Goal: Connect with others: Connect with others

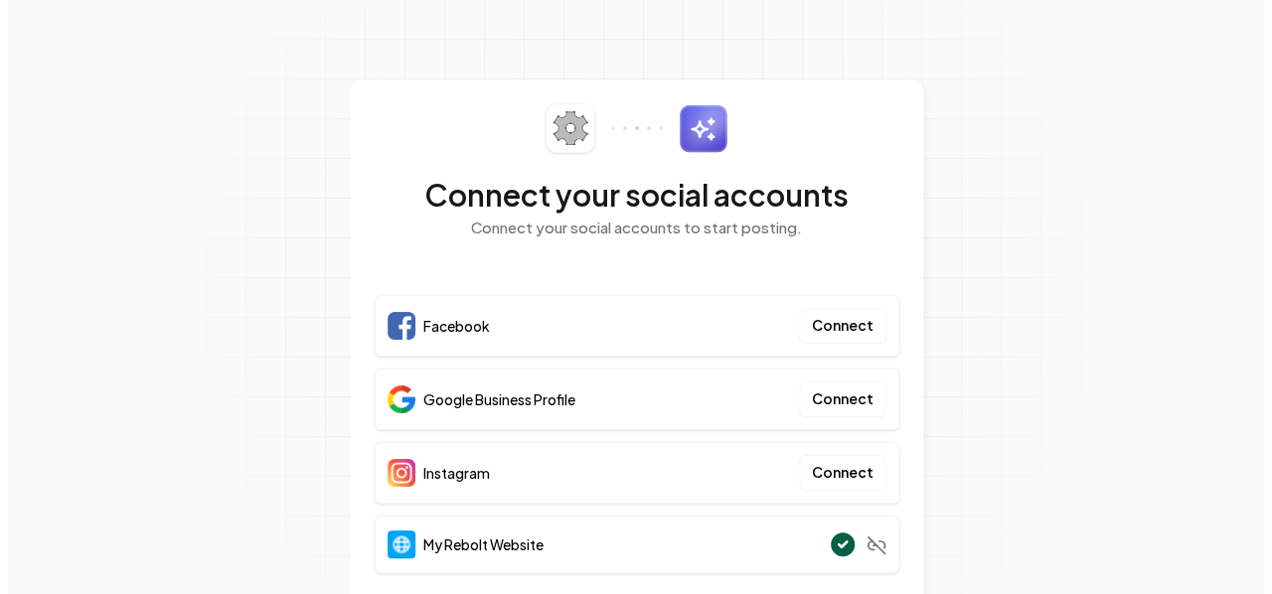
scroll to position [51, 0]
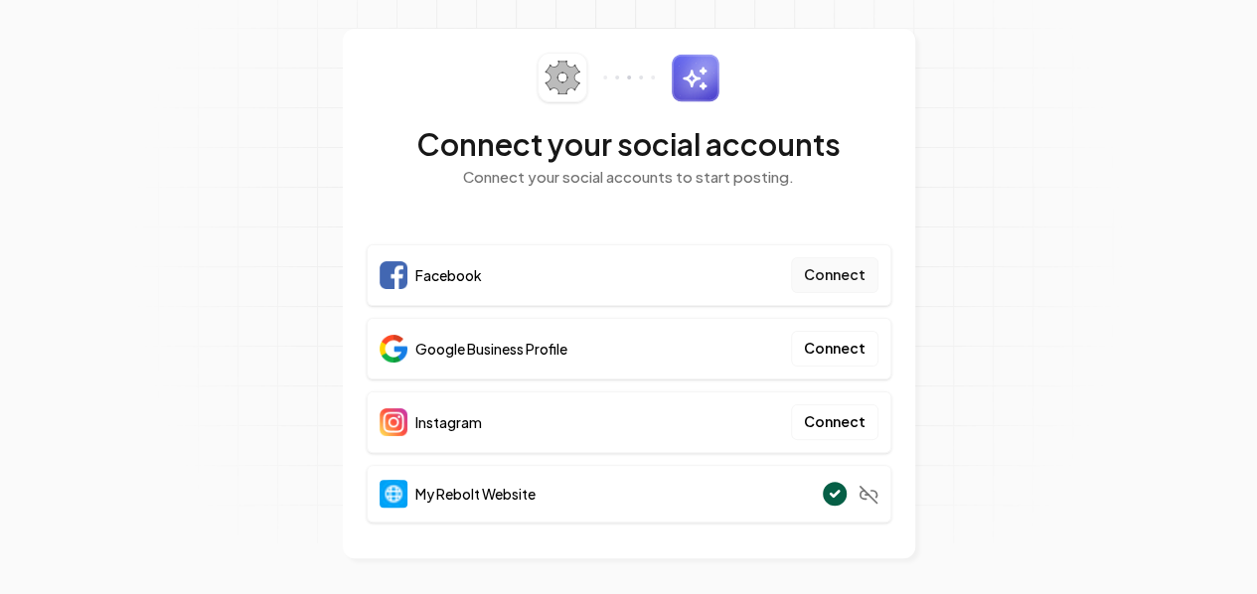
click at [844, 275] on button "Connect" at bounding box center [834, 275] width 87 height 36
click at [848, 200] on div "Connect your social accounts Connect your social accounts to start posting." at bounding box center [629, 133] width 525 height 160
click at [817, 278] on button "Connect" at bounding box center [834, 275] width 87 height 36
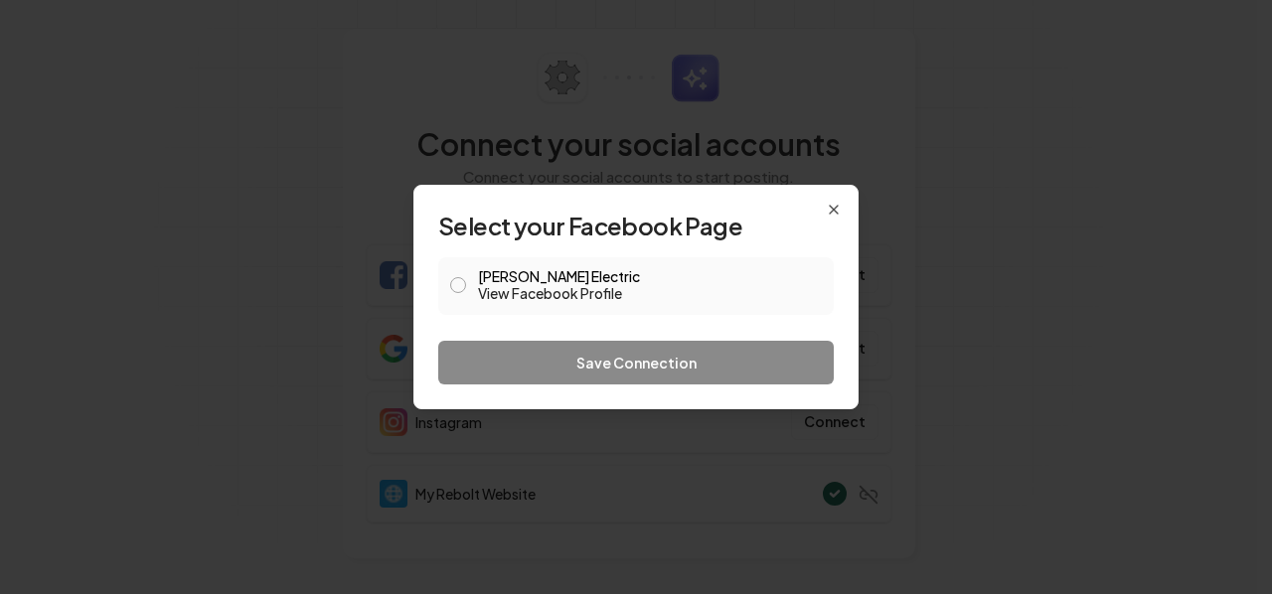
click at [459, 293] on span at bounding box center [458, 286] width 16 height 24
click at [460, 284] on button "Walter Electric View Facebook Profile" at bounding box center [458, 285] width 16 height 16
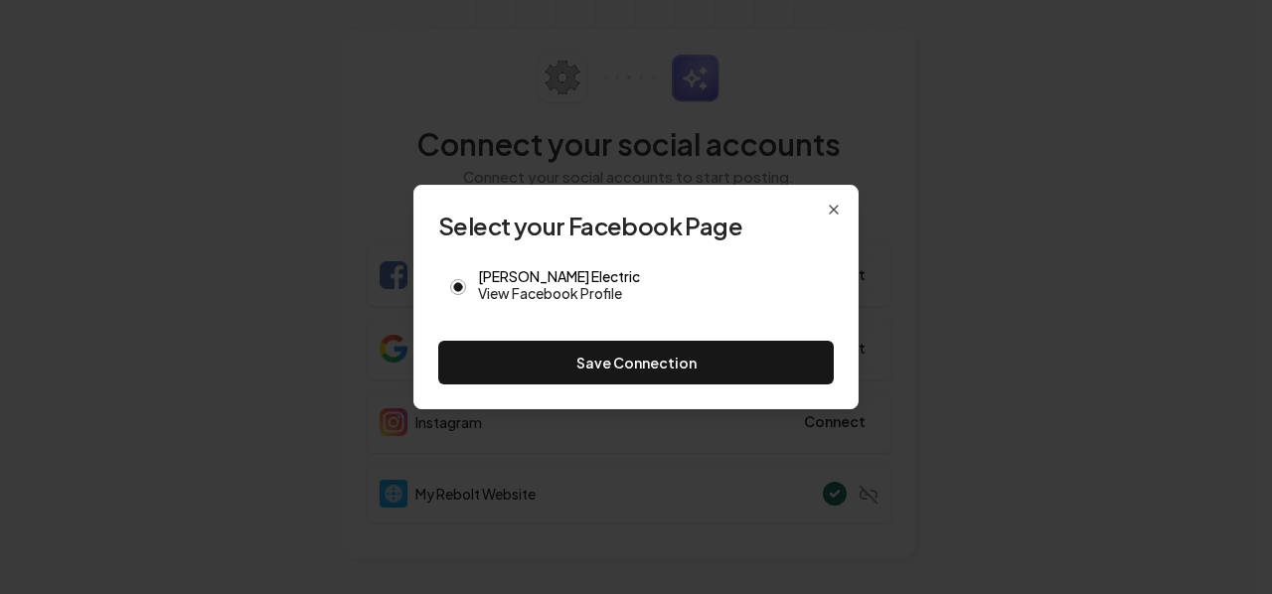
click at [645, 359] on button "Save Connection" at bounding box center [635, 363] width 395 height 44
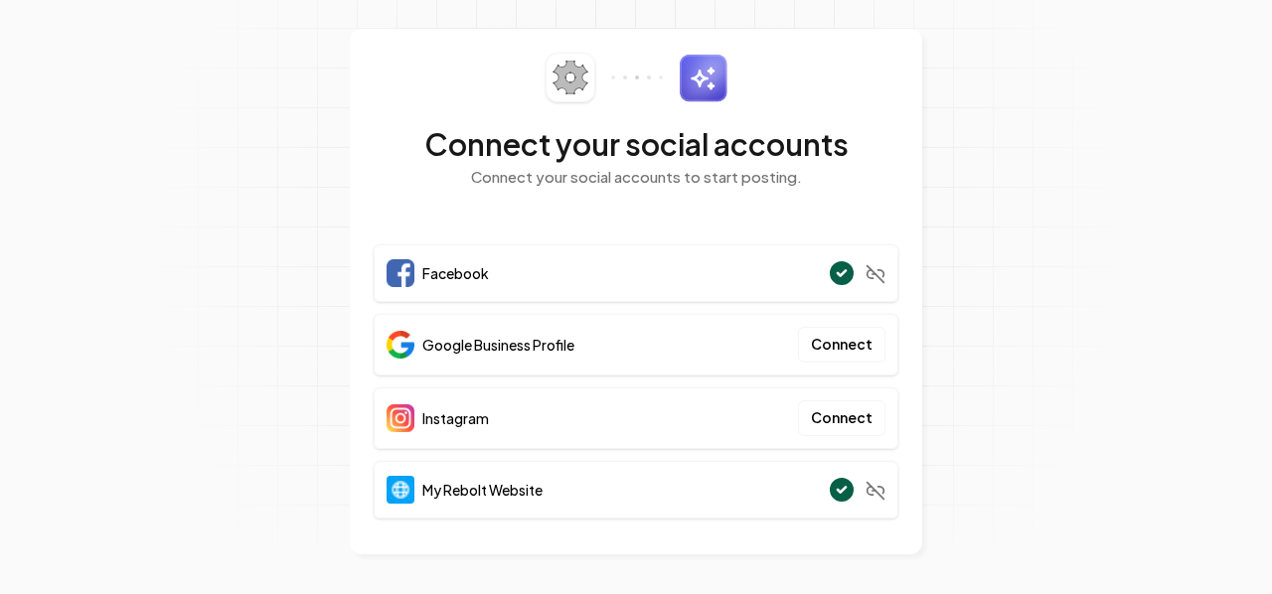
scroll to position [47, 0]
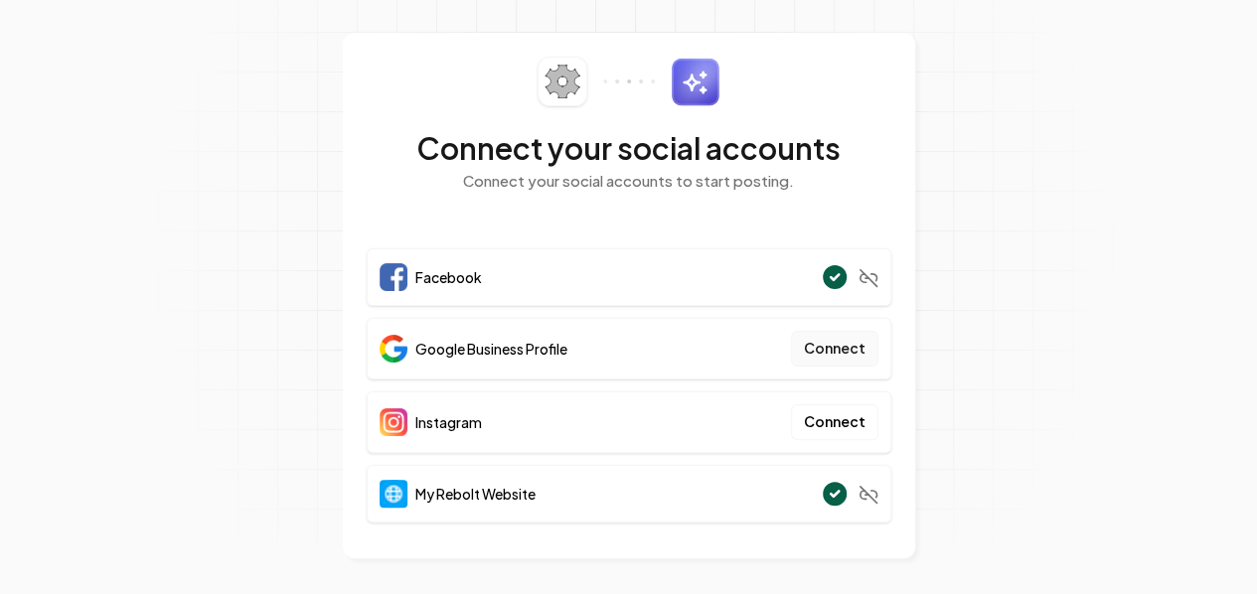
click at [840, 345] on button "Connect" at bounding box center [834, 349] width 87 height 36
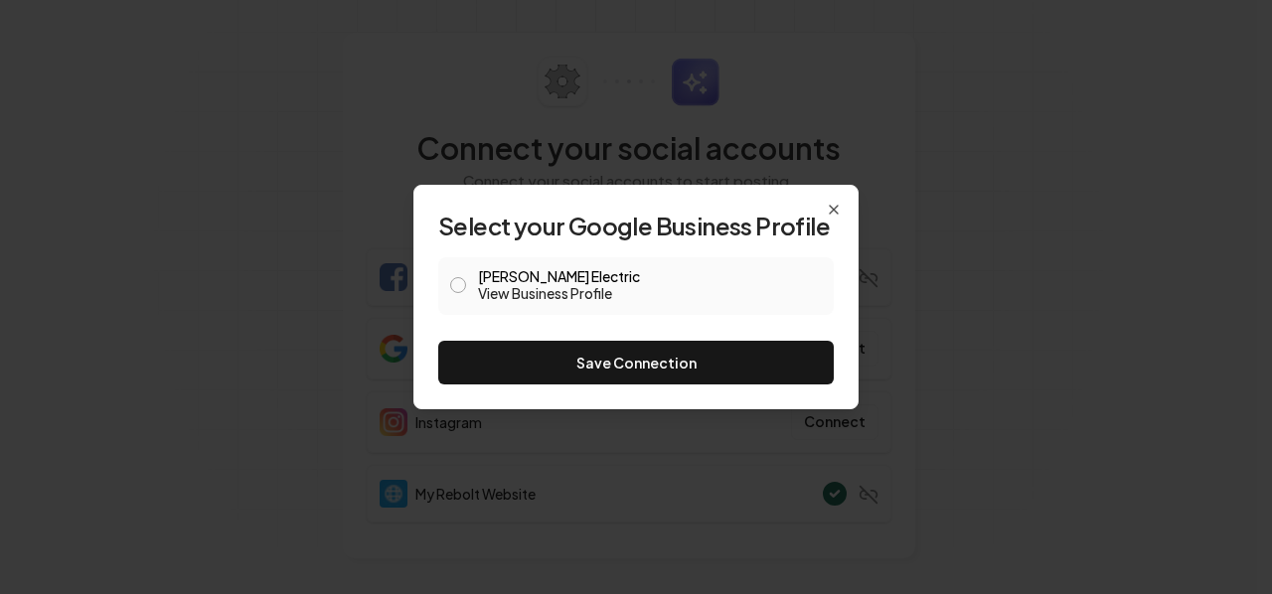
click at [459, 289] on button "Walter Electric View Business Profile" at bounding box center [458, 285] width 16 height 16
click at [620, 352] on button "Save Connection" at bounding box center [635, 363] width 395 height 44
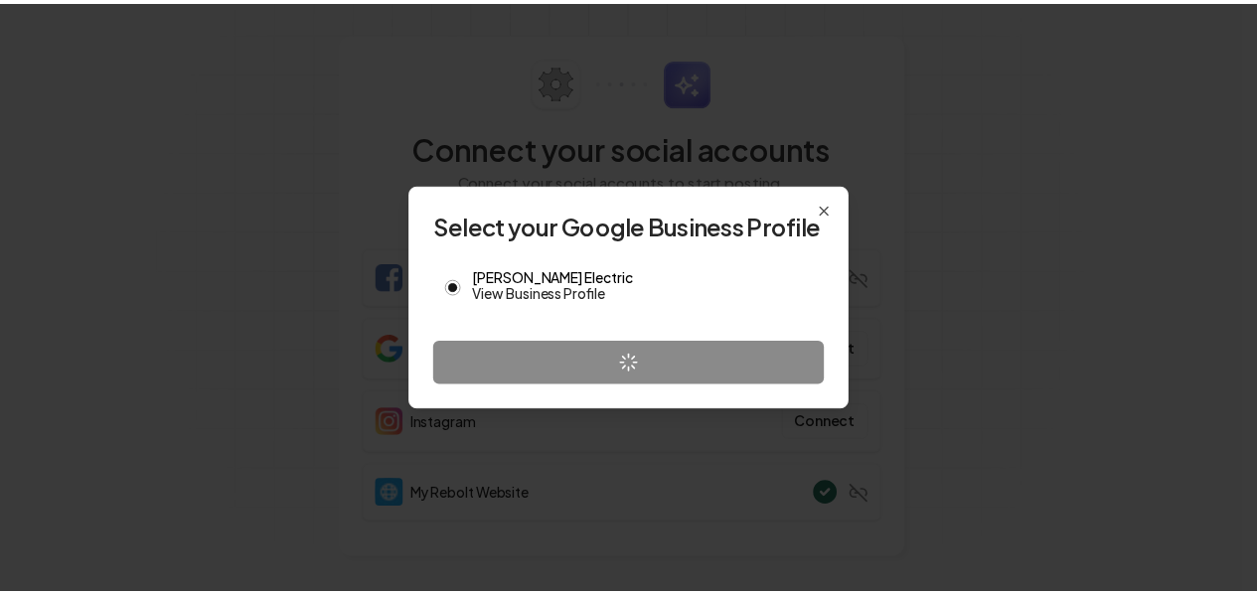
scroll to position [43, 0]
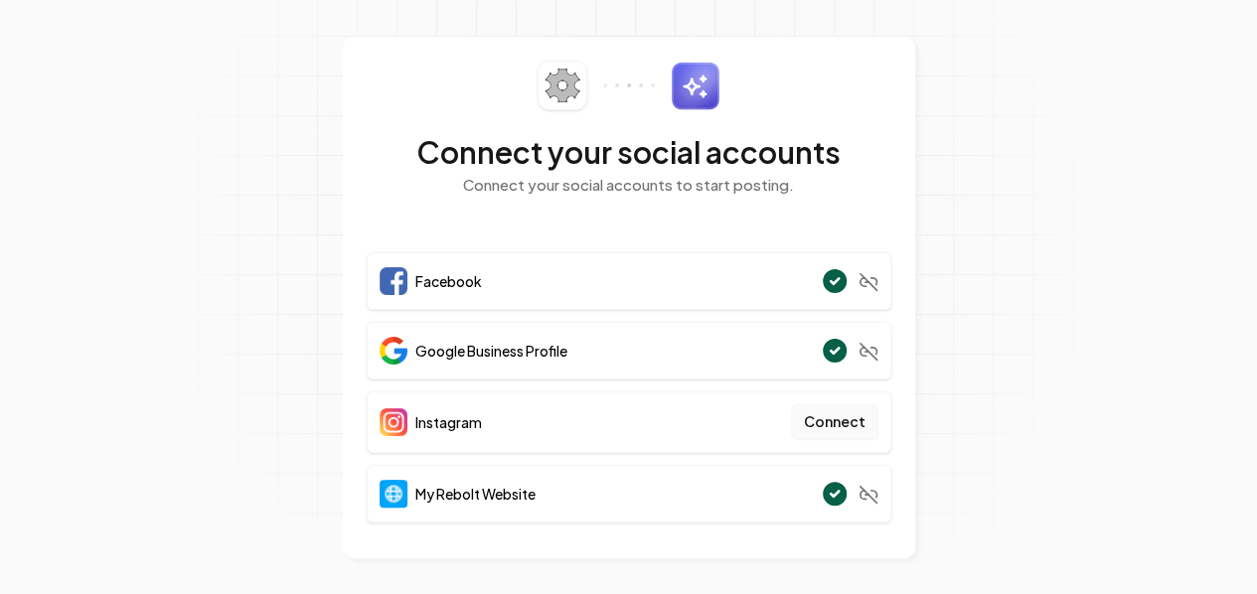
click at [831, 417] on button "Connect" at bounding box center [834, 422] width 87 height 36
